Goal: Information Seeking & Learning: Learn about a topic

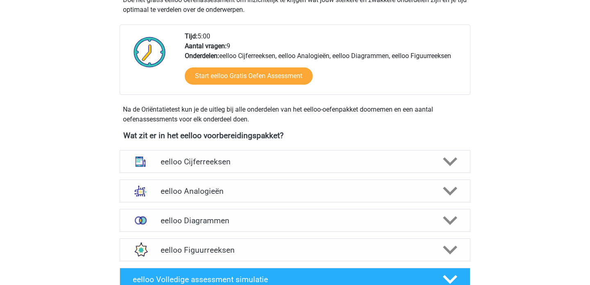
scroll to position [190, 0]
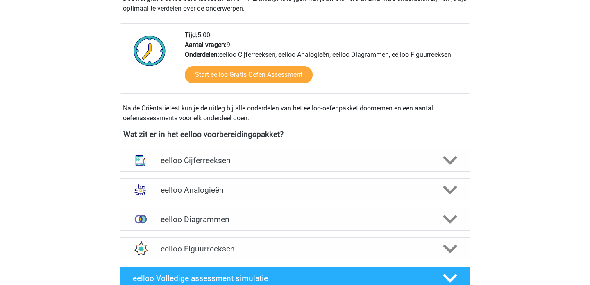
click at [453, 167] on icon at bounding box center [450, 161] width 14 height 14
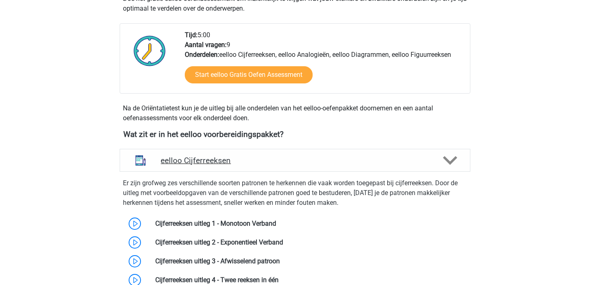
click at [453, 167] on icon at bounding box center [450, 161] width 14 height 14
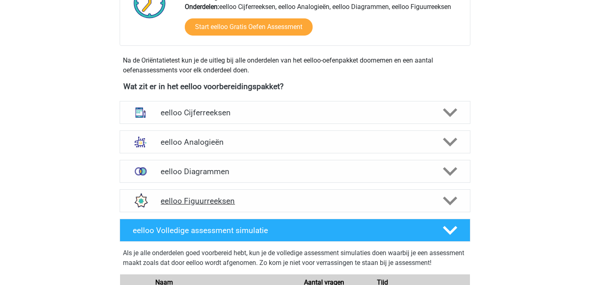
scroll to position [243, 0]
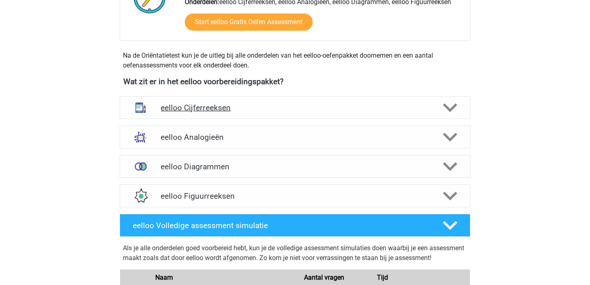
click at [449, 108] on icon at bounding box center [450, 108] width 14 height 14
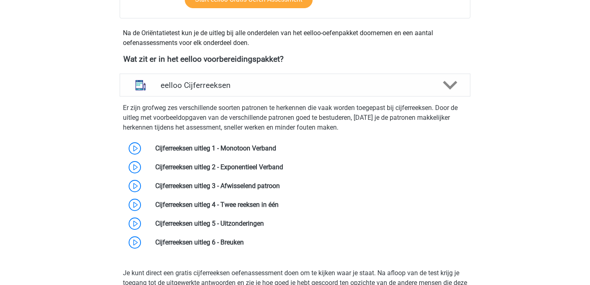
scroll to position [267, 0]
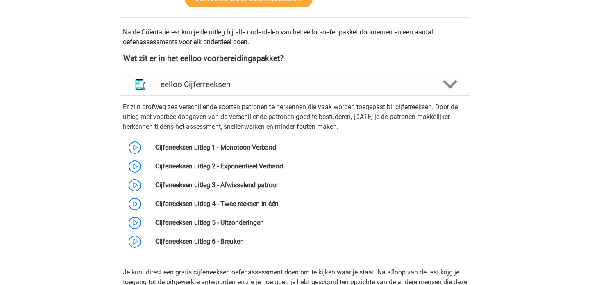
click at [447, 87] on icon at bounding box center [450, 84] width 14 height 14
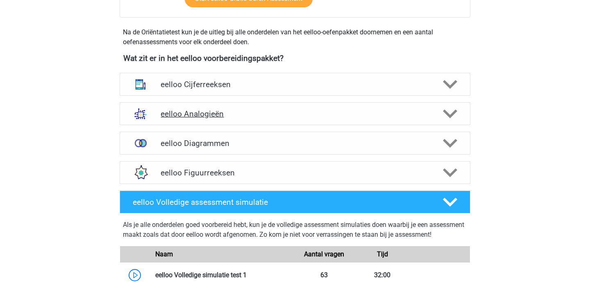
click at [448, 108] on icon at bounding box center [450, 114] width 14 height 14
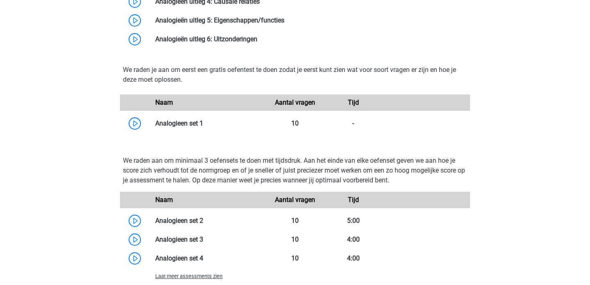
scroll to position [589, 0]
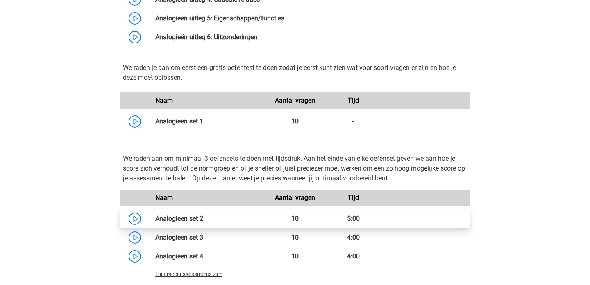
click at [203, 219] on link at bounding box center [203, 219] width 0 height 8
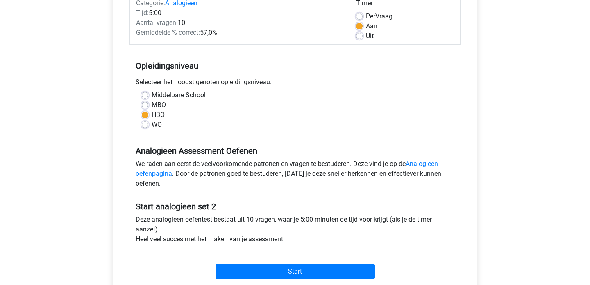
scroll to position [115, 0]
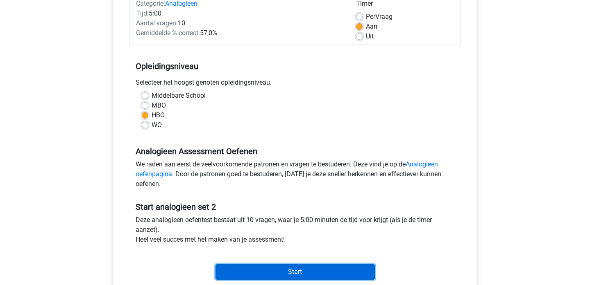
click at [318, 273] on input "Start" at bounding box center [294, 273] width 159 height 16
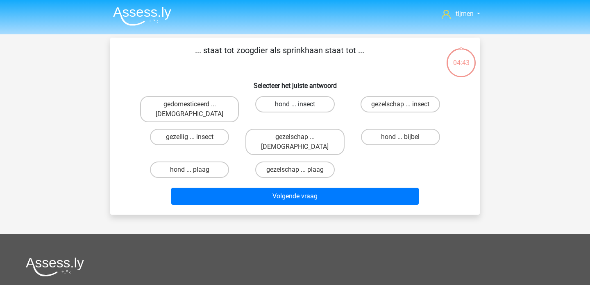
click at [301, 104] on label "hond ... insect" at bounding box center [294, 104] width 79 height 16
click at [300, 104] on input "hond ... insect" at bounding box center [297, 106] width 5 height 5
radio input "true"
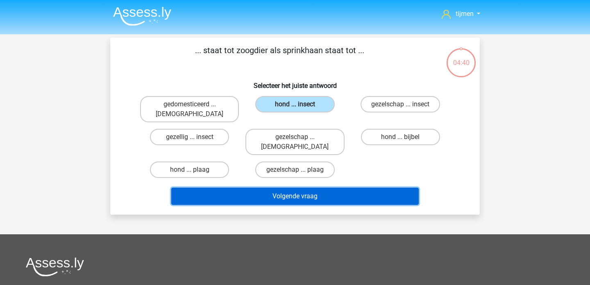
click at [277, 188] on button "Volgende vraag" at bounding box center [295, 196] width 248 height 17
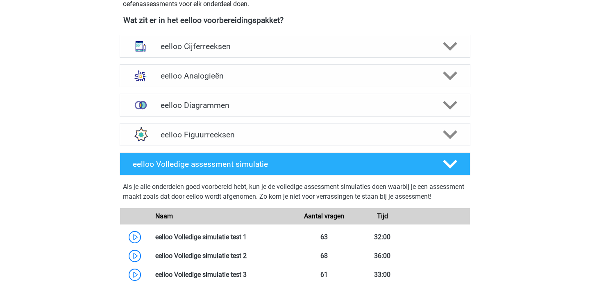
scroll to position [304, 0]
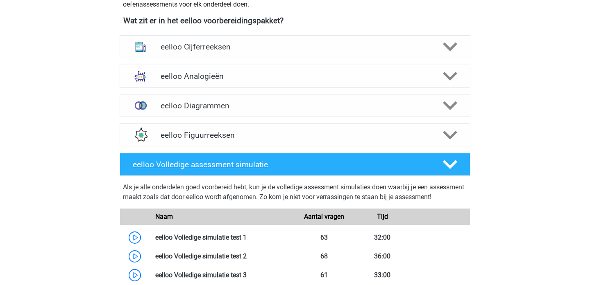
click at [459, 167] on div at bounding box center [449, 165] width 28 height 14
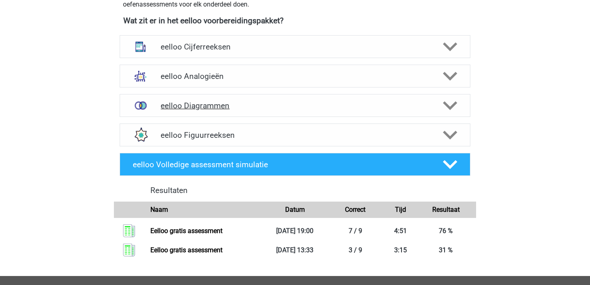
click at [448, 107] on polygon at bounding box center [450, 106] width 14 height 9
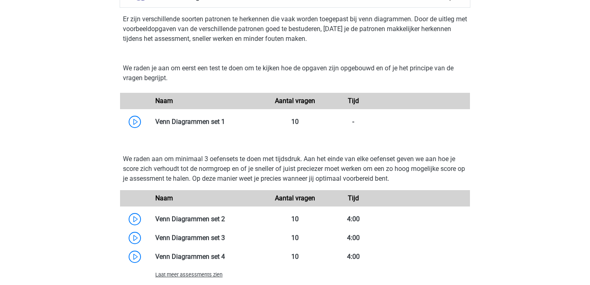
scroll to position [418, 0]
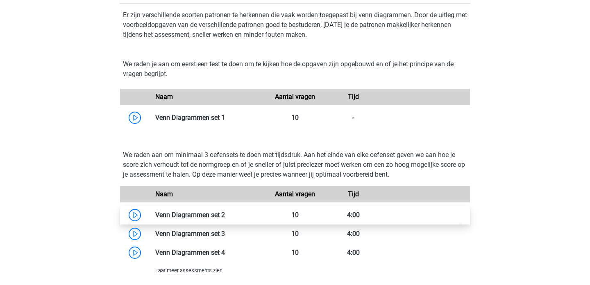
click at [225, 219] on link at bounding box center [225, 215] width 0 height 8
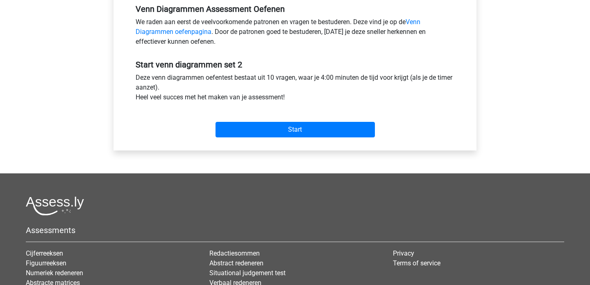
scroll to position [277, 0]
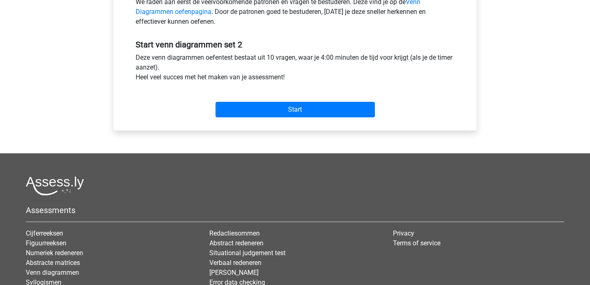
click at [295, 97] on div "Start" at bounding box center [294, 103] width 331 height 29
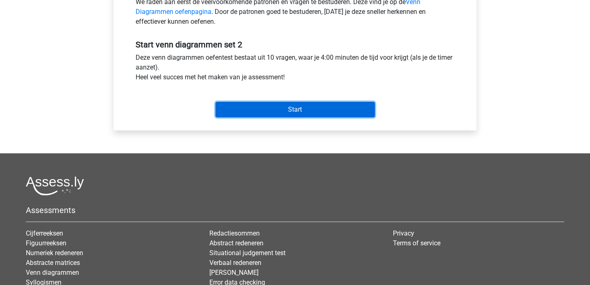
click at [295, 115] on input "Start" at bounding box center [294, 110] width 159 height 16
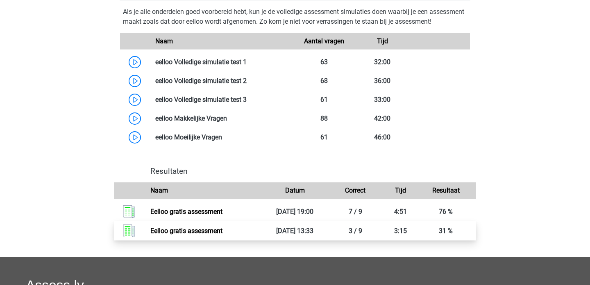
scroll to position [480, 0]
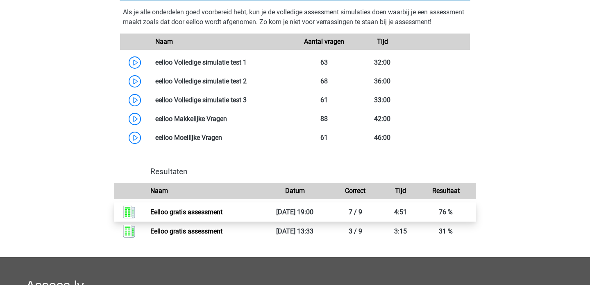
click at [212, 216] on link "Eelloo gratis assessment" at bounding box center [186, 212] width 72 height 8
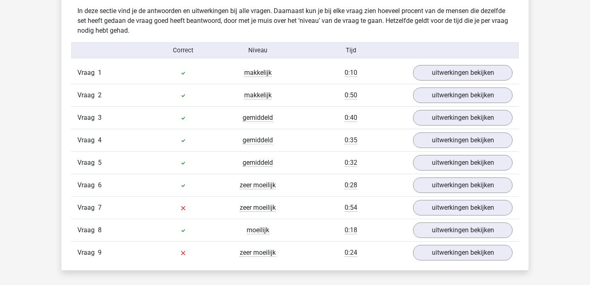
scroll to position [683, 0]
click at [283, 67] on div "Vraag 1 makkelijk 0:10 uitwerkingen bekijken" at bounding box center [294, 72] width 447 height 22
click at [508, 87] on div "Vraag 2 makkelijk 0:50 uitwerkingen bekijken" at bounding box center [294, 95] width 447 height 23
click at [479, 70] on link "uitwerkingen bekijken" at bounding box center [462, 72] width 114 height 18
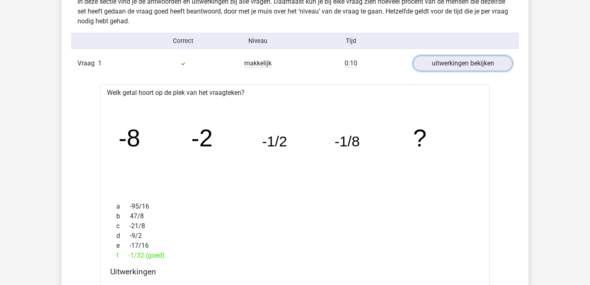
scroll to position [697, 0]
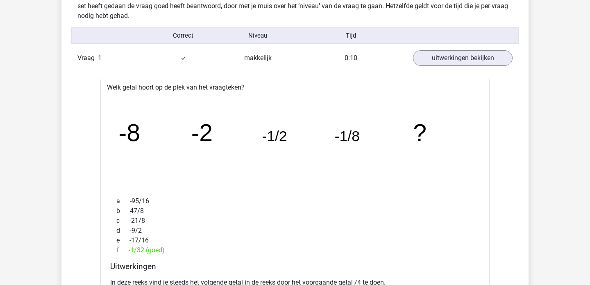
click at [449, 48] on div "Vraag 1 makkelijk 0:10 uitwerkingen bekijken" at bounding box center [294, 58] width 447 height 22
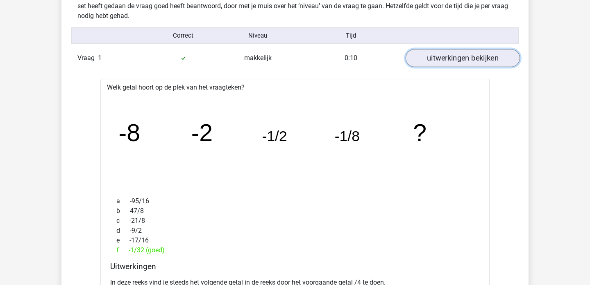
click at [449, 57] on link "uitwerkingen bekijken" at bounding box center [462, 58] width 114 height 18
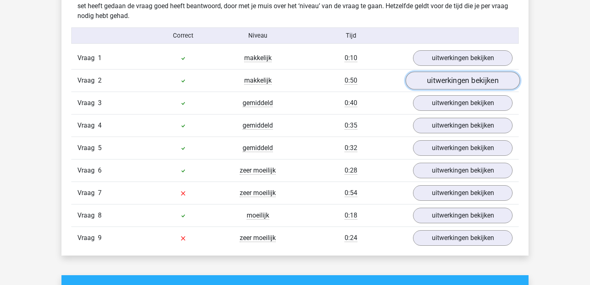
click at [446, 79] on link "uitwerkingen bekijken" at bounding box center [462, 81] width 114 height 18
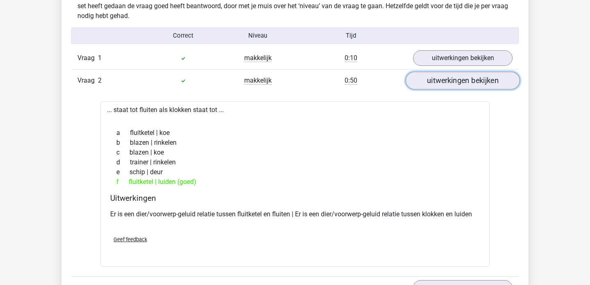
click at [446, 81] on link "uitwerkingen bekijken" at bounding box center [462, 81] width 114 height 18
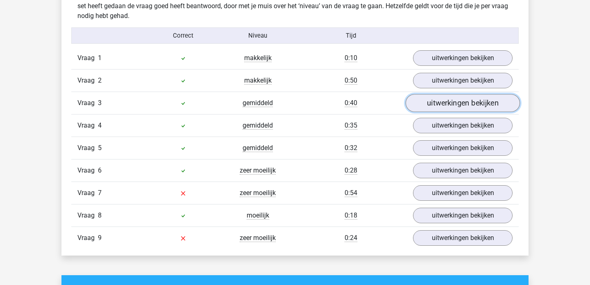
click at [444, 107] on link "uitwerkingen bekijken" at bounding box center [462, 103] width 114 height 18
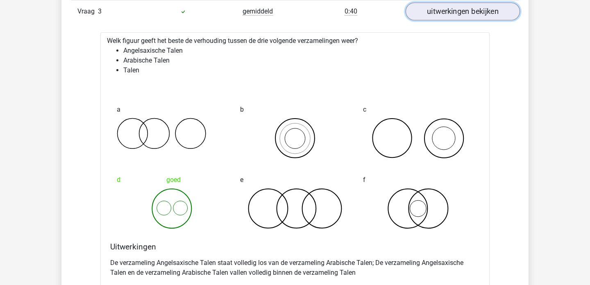
scroll to position [787, 0]
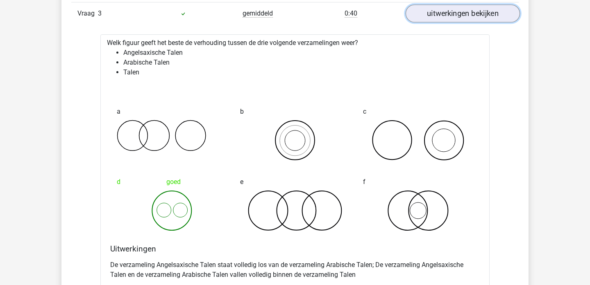
click at [433, 18] on link "uitwerkingen bekijken" at bounding box center [462, 14] width 114 height 18
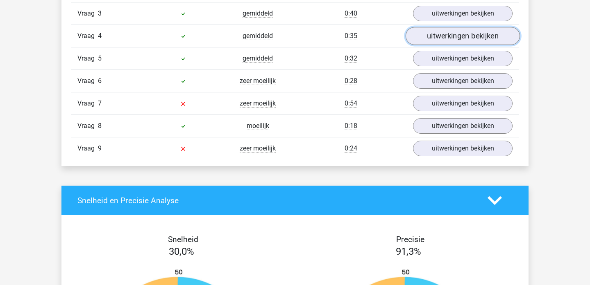
click at [432, 38] on link "uitwerkingen bekijken" at bounding box center [462, 36] width 114 height 18
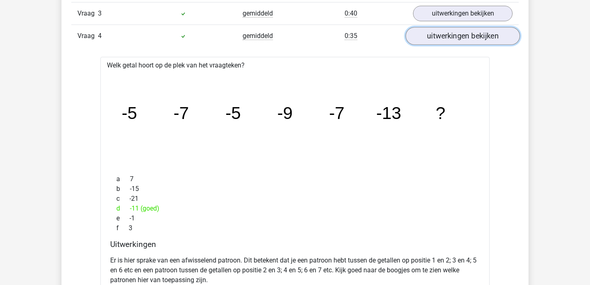
click at [432, 38] on link "uitwerkingen bekijken" at bounding box center [462, 36] width 114 height 18
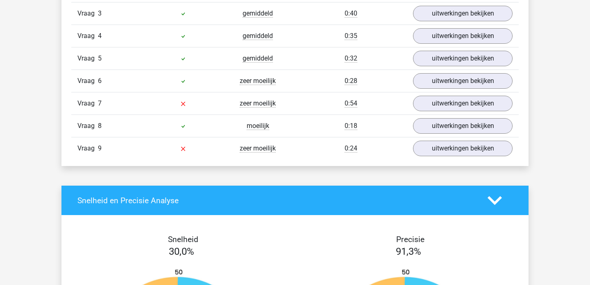
click at [432, 22] on div "Vraag 3 gemiddeld 0:40 uitwerkingen bekijken" at bounding box center [294, 13] width 447 height 23
click at [433, 18] on link "uitwerkingen bekijken" at bounding box center [462, 14] width 114 height 18
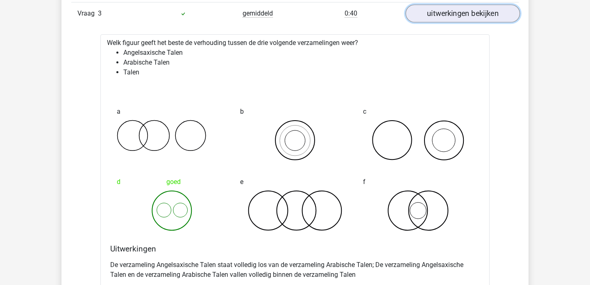
click at [456, 12] on link "uitwerkingen bekijken" at bounding box center [462, 14] width 114 height 18
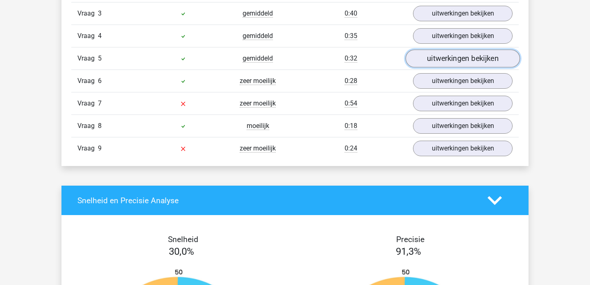
click at [436, 59] on link "uitwerkingen bekijken" at bounding box center [462, 59] width 114 height 18
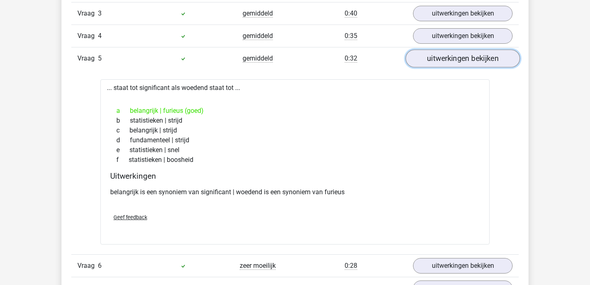
click at [436, 62] on link "uitwerkingen bekijken" at bounding box center [462, 59] width 114 height 18
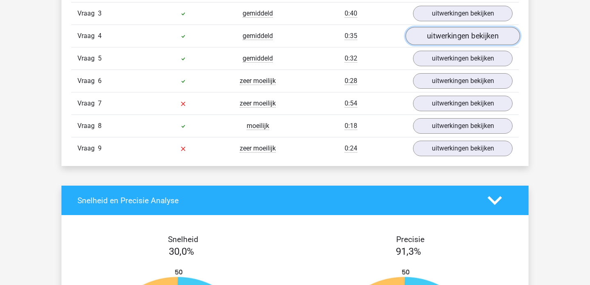
click at [436, 41] on link "uitwerkingen bekijken" at bounding box center [462, 36] width 114 height 18
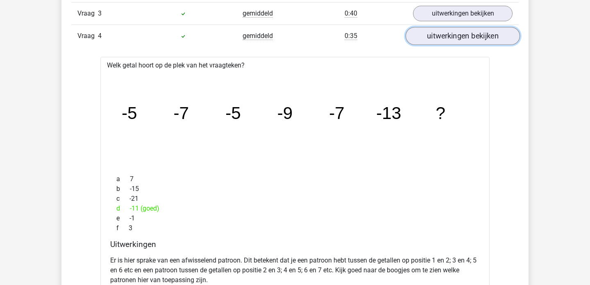
click at [436, 41] on link "uitwerkingen bekijken" at bounding box center [462, 36] width 114 height 18
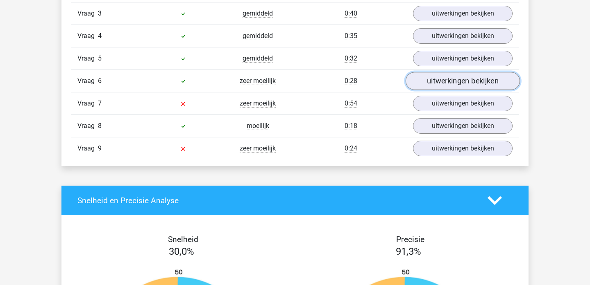
click at [439, 81] on link "uitwerkingen bekijken" at bounding box center [462, 81] width 114 height 18
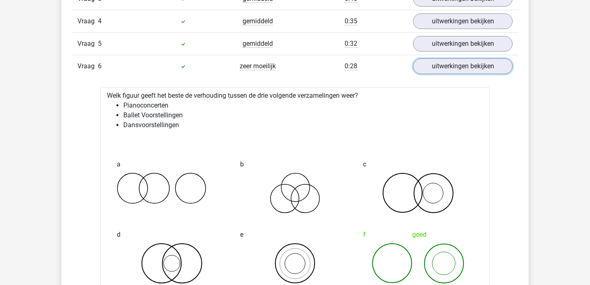
scroll to position [808, 0]
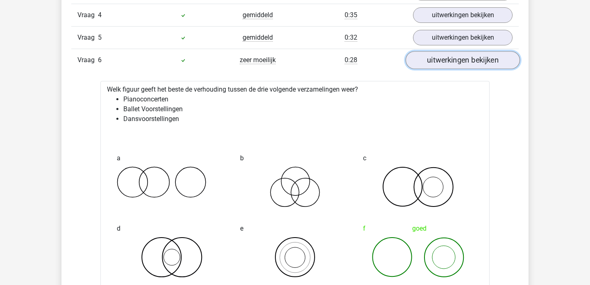
click at [457, 61] on link "uitwerkingen bekijken" at bounding box center [462, 60] width 114 height 18
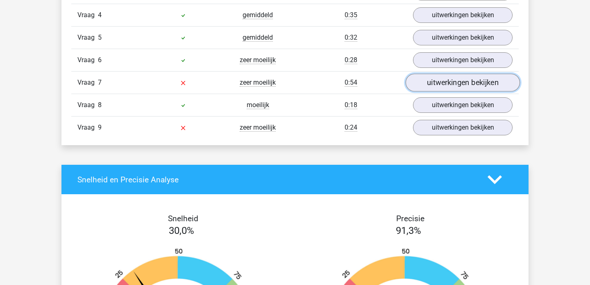
click at [452, 89] on link "uitwerkingen bekijken" at bounding box center [462, 83] width 114 height 18
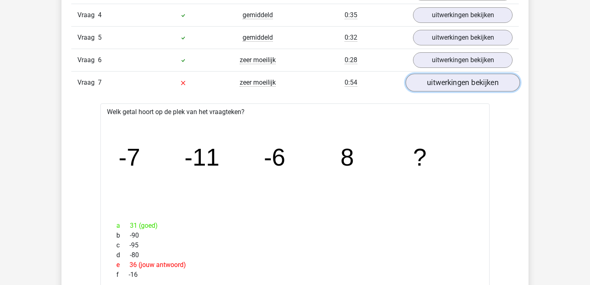
click at [452, 89] on link "uitwerkingen bekijken" at bounding box center [462, 83] width 114 height 18
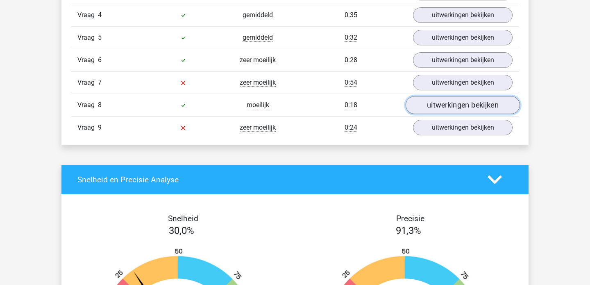
click at [450, 107] on link "uitwerkingen bekijken" at bounding box center [462, 105] width 114 height 18
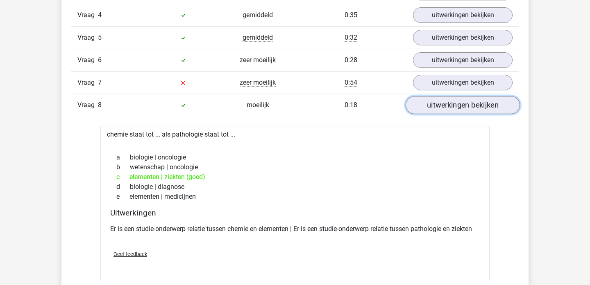
click at [454, 100] on link "uitwerkingen bekijken" at bounding box center [462, 105] width 114 height 18
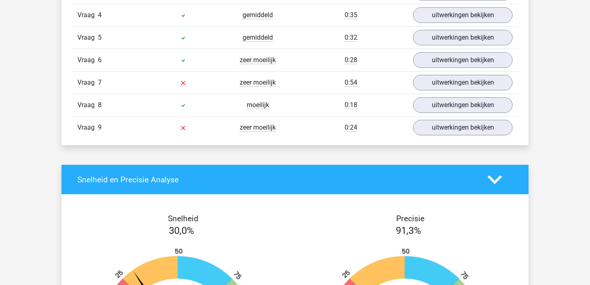
click at [451, 138] on div "Vraag 9 zeer moeilijk 0:24 uitwerkingen bekijken" at bounding box center [294, 127] width 447 height 23
click at [451, 131] on link "uitwerkingen bekijken" at bounding box center [462, 128] width 114 height 18
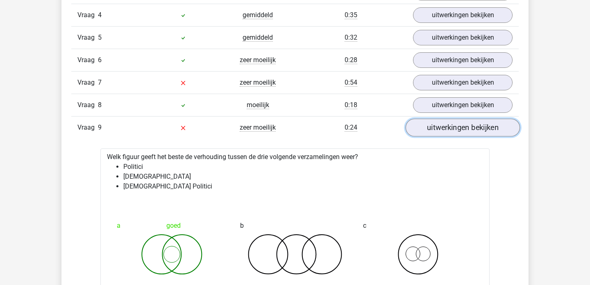
click at [451, 131] on link "uitwerkingen bekijken" at bounding box center [462, 128] width 114 height 18
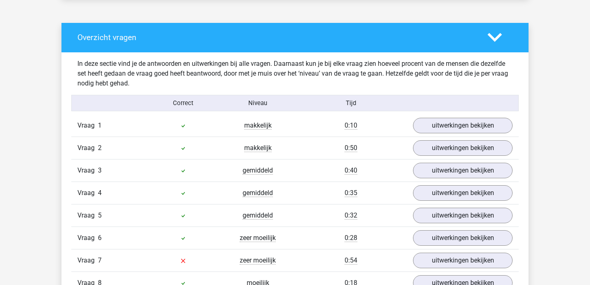
scroll to position [625, 0]
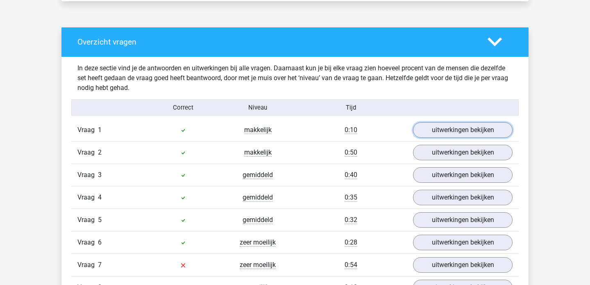
click at [451, 131] on link "uitwerkingen bekijken" at bounding box center [463, 130] width 100 height 16
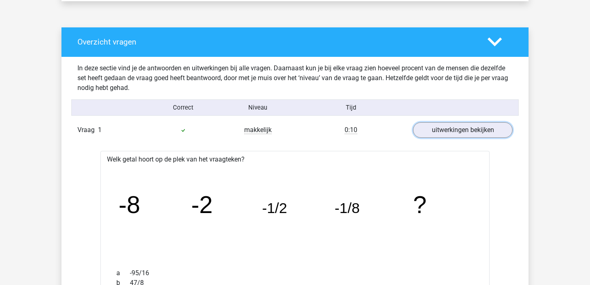
click at [451, 131] on link "uitwerkingen bekijken" at bounding box center [463, 130] width 100 height 16
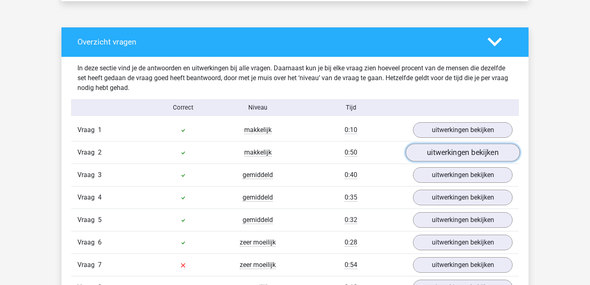
click at [450, 150] on link "uitwerkingen bekijken" at bounding box center [462, 153] width 114 height 18
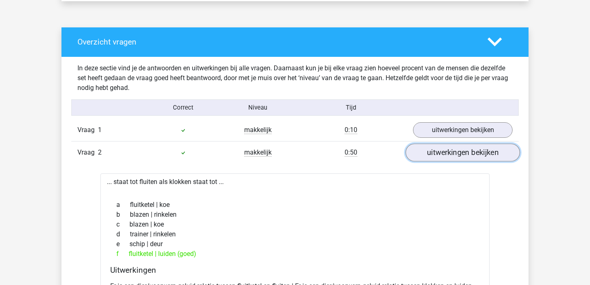
click at [450, 152] on link "uitwerkingen bekijken" at bounding box center [462, 153] width 114 height 18
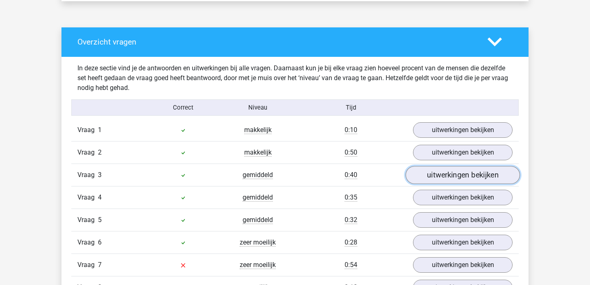
click at [450, 179] on link "uitwerkingen bekijken" at bounding box center [462, 175] width 114 height 18
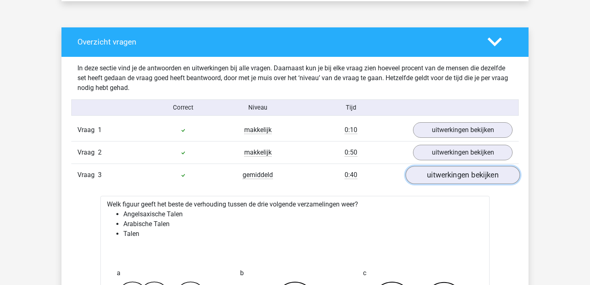
click at [450, 179] on link "uitwerkingen bekijken" at bounding box center [462, 175] width 114 height 18
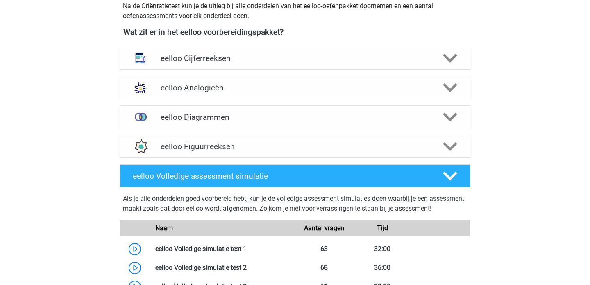
scroll to position [287, 0]
